Goal: Task Accomplishment & Management: Use online tool/utility

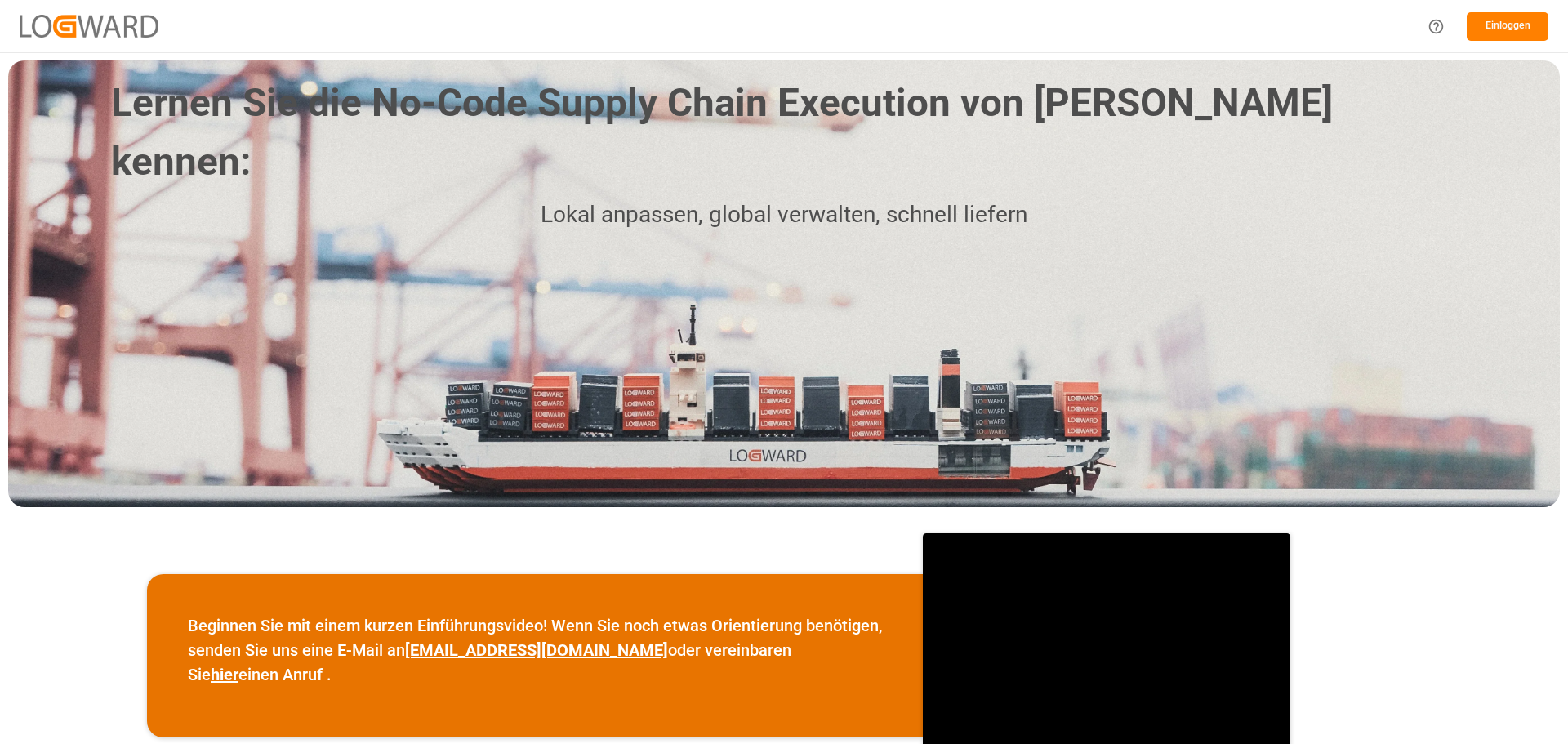
click at [1483, 25] on button "Einloggen" at bounding box center [1507, 25] width 82 height 28
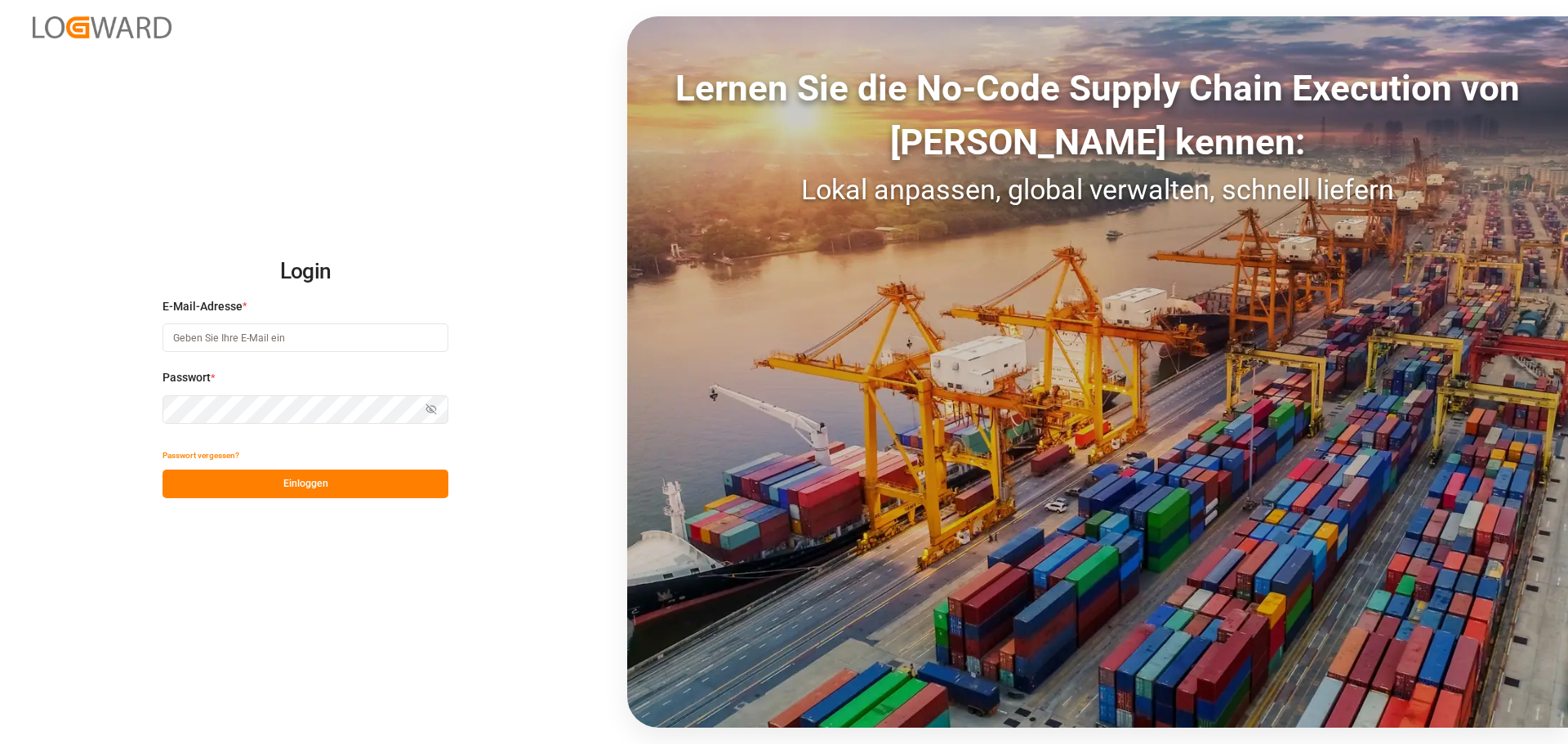
click at [236, 338] on input at bounding box center [306, 337] width 286 height 28
type input "[PERSON_NAME][EMAIL_ADDRESS][DOMAIN_NAME]"
click at [256, 484] on button "Einloggen" at bounding box center [306, 483] width 286 height 28
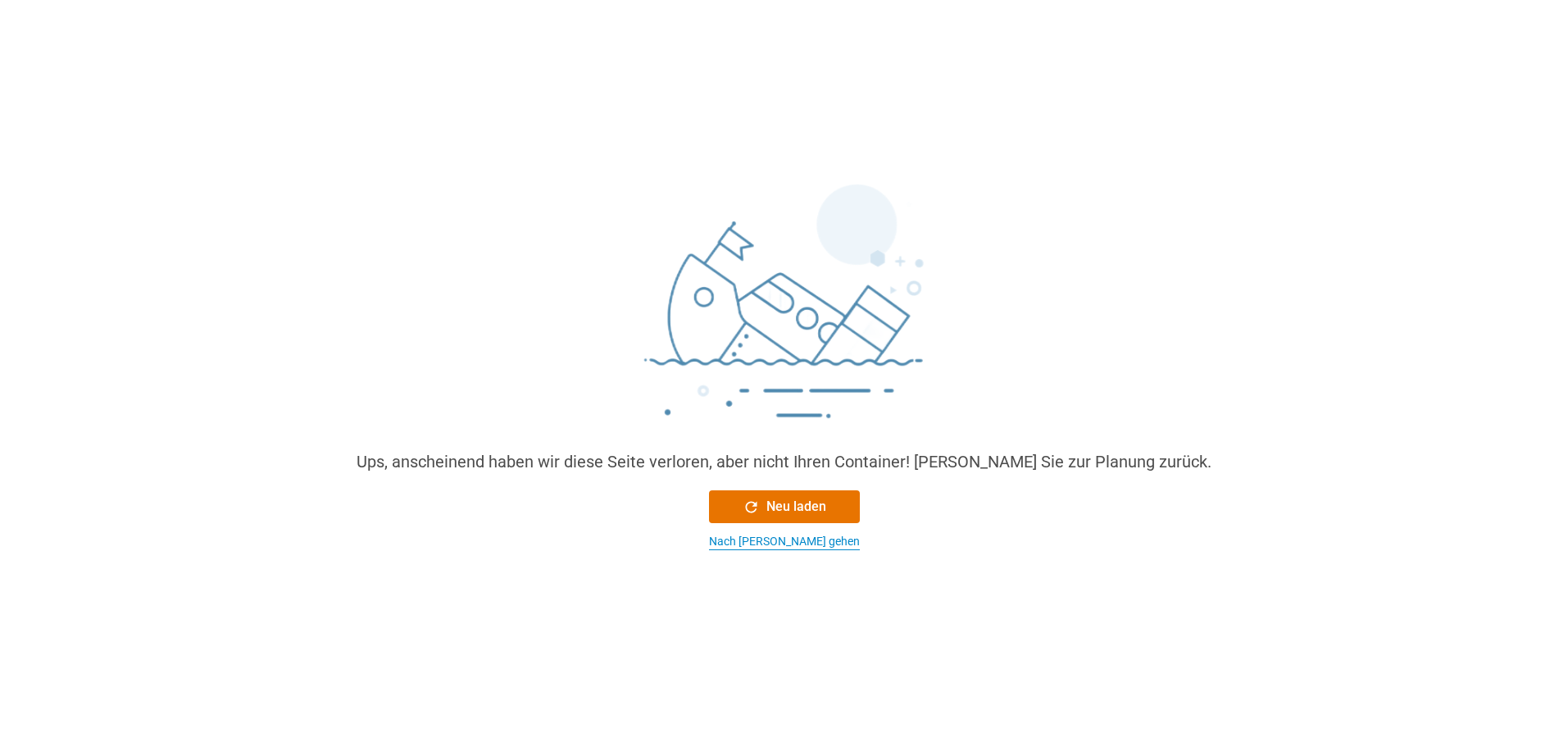
click at [746, 536] on font "Nach [PERSON_NAME] gehen" at bounding box center [784, 541] width 151 height 13
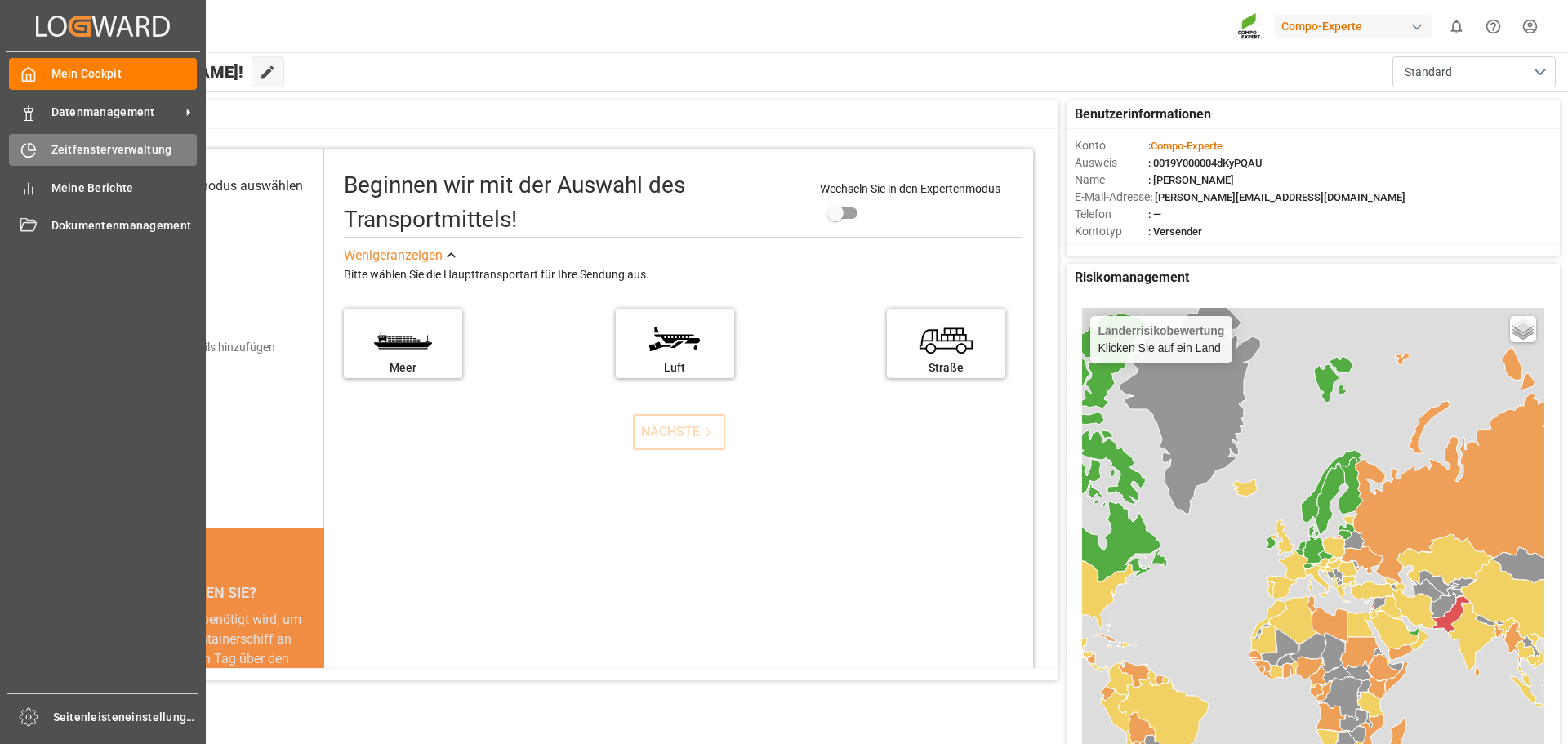
click at [95, 158] on span "Zeitfensterverwaltung" at bounding box center [125, 149] width 146 height 17
